Goal: Entertainment & Leisure: Consume media (video, audio)

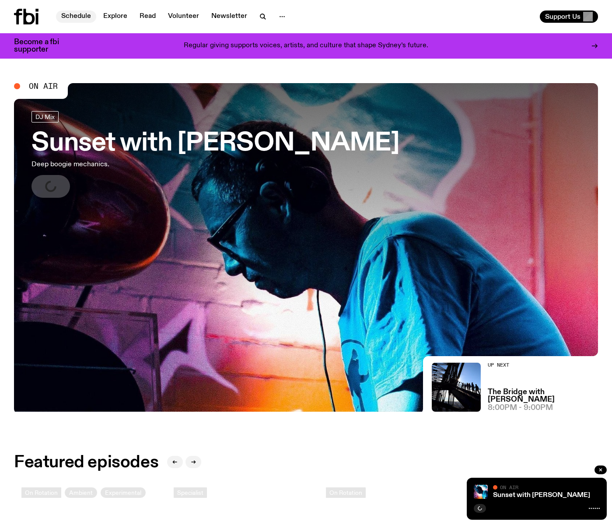
click at [77, 17] on link "Schedule" at bounding box center [76, 17] width 40 height 12
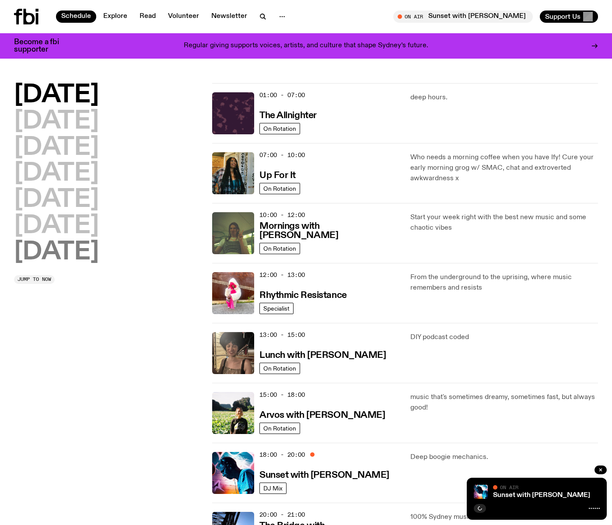
click at [92, 245] on h2 "[DATE]" at bounding box center [56, 252] width 85 height 25
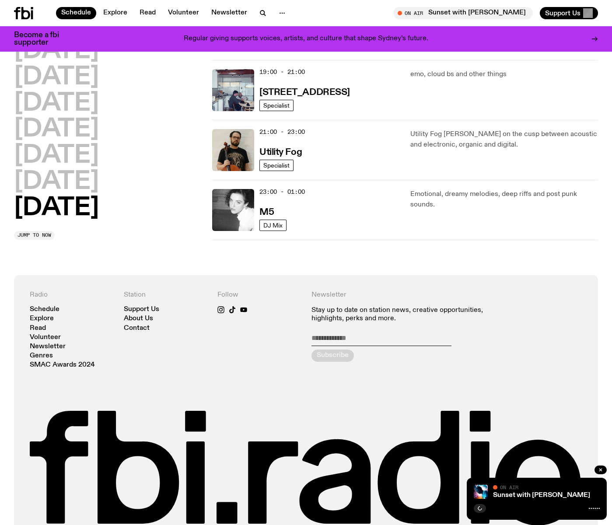
scroll to position [614, 0]
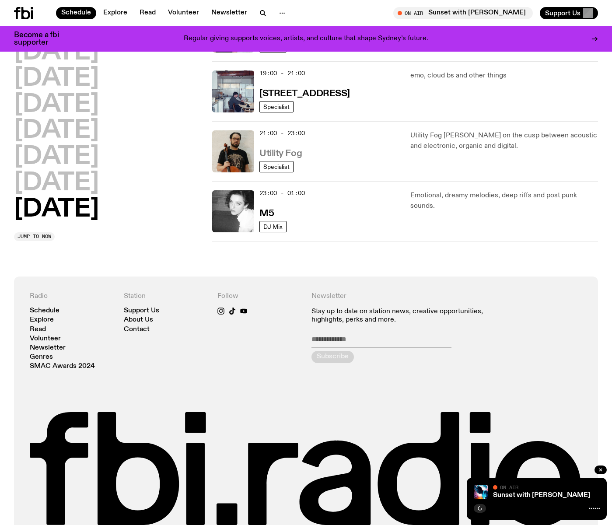
click at [287, 152] on h3 "Utility Fog" at bounding box center [280, 153] width 42 height 9
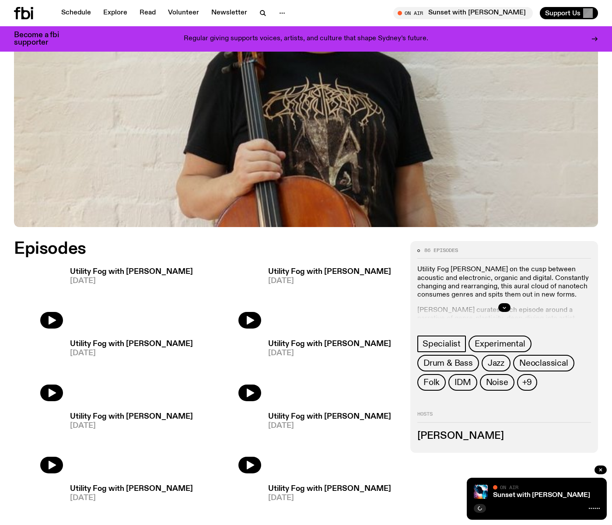
scroll to position [226, 0]
click at [53, 316] on icon "button" at bounding box center [51, 320] width 11 height 11
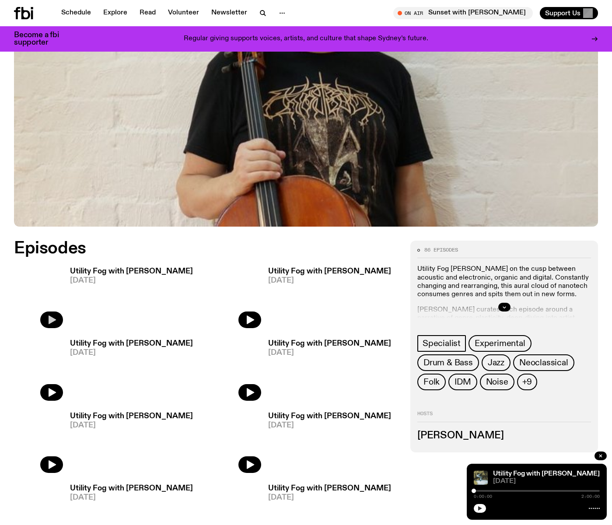
click at [480, 508] on icon "button" at bounding box center [480, 508] width 4 height 4
click at [480, 508] on rect "button" at bounding box center [478, 508] width 1 height 4
click at [480, 508] on icon "button" at bounding box center [480, 508] width 4 height 4
click at [481, 509] on icon "button" at bounding box center [479, 508] width 5 height 5
drag, startPoint x: 603, startPoint y: 441, endPoint x: 485, endPoint y: 507, distance: 134.4
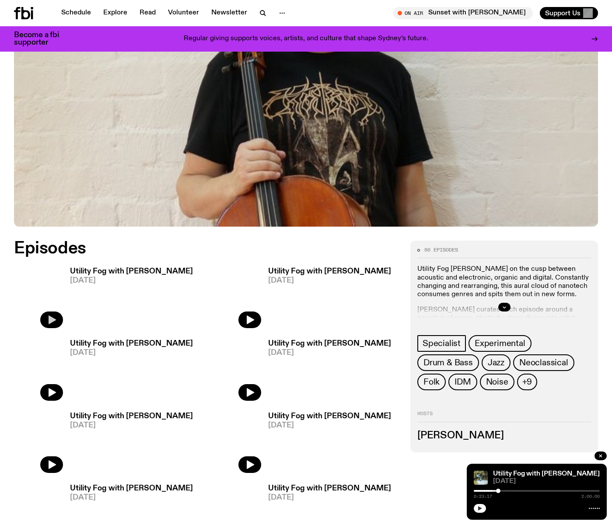
click at [485, 507] on button "button" at bounding box center [480, 508] width 12 height 9
click at [479, 506] on icon "button" at bounding box center [479, 508] width 5 height 5
